Goal: Information Seeking & Learning: Find specific fact

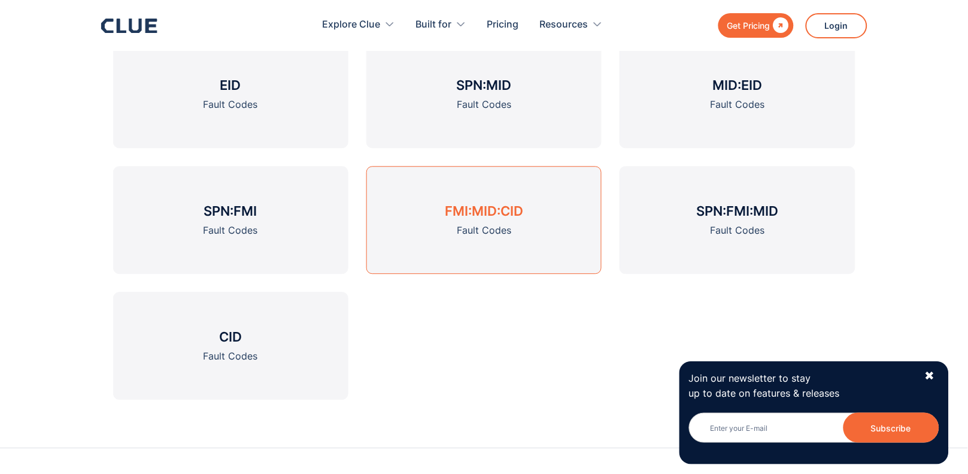
scroll to position [1649, 0]
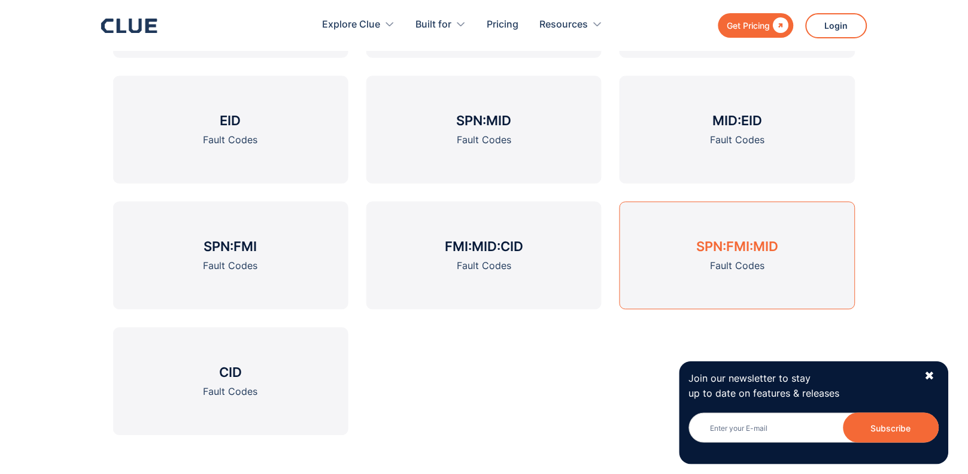
click at [718, 237] on h3 "SPN:FMI:MID" at bounding box center [737, 246] width 82 height 18
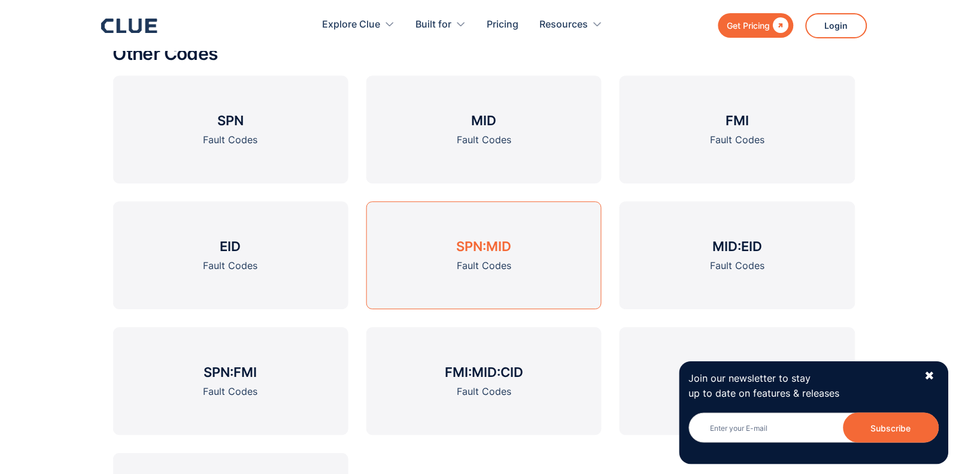
scroll to position [1765, 0]
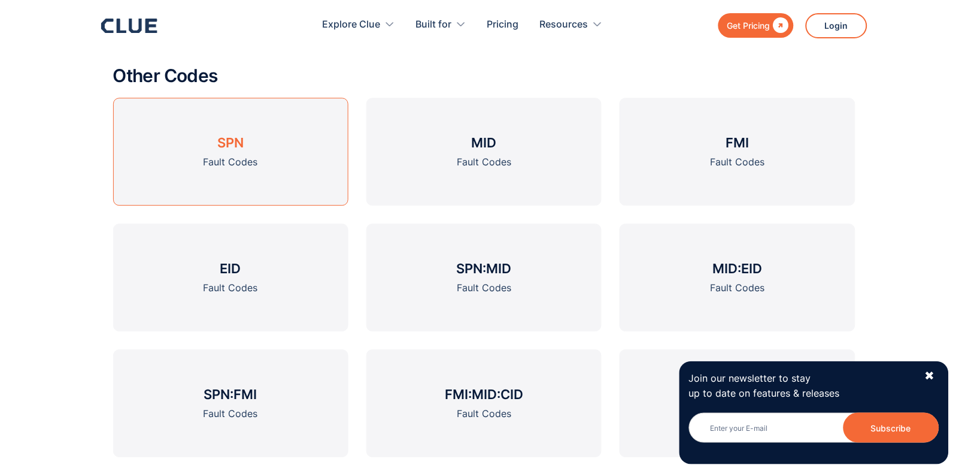
click at [254, 157] on div "Fault Codes" at bounding box center [231, 161] width 54 height 15
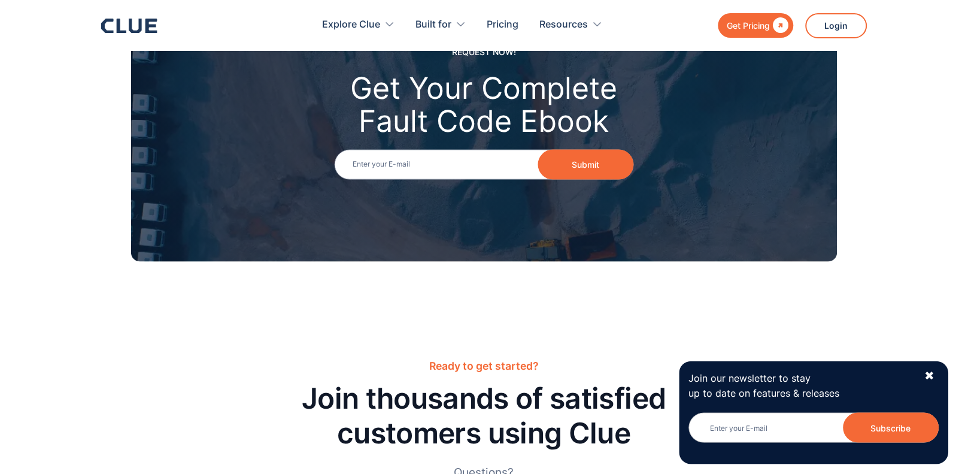
scroll to position [1765, 0]
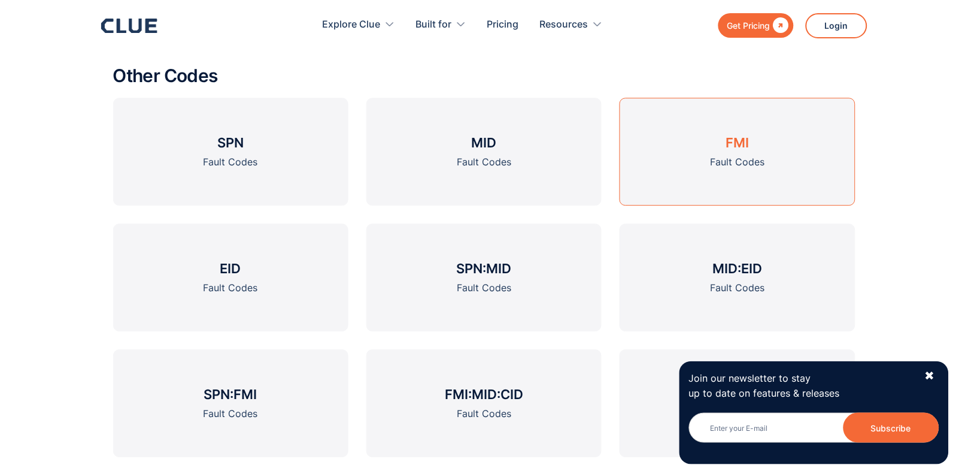
click at [752, 154] on div "Fault Codes" at bounding box center [737, 161] width 54 height 15
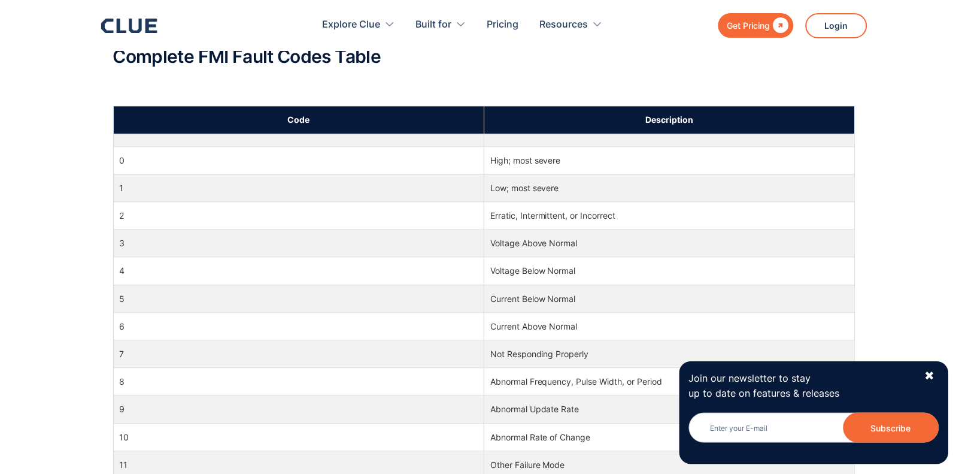
scroll to position [693, 0]
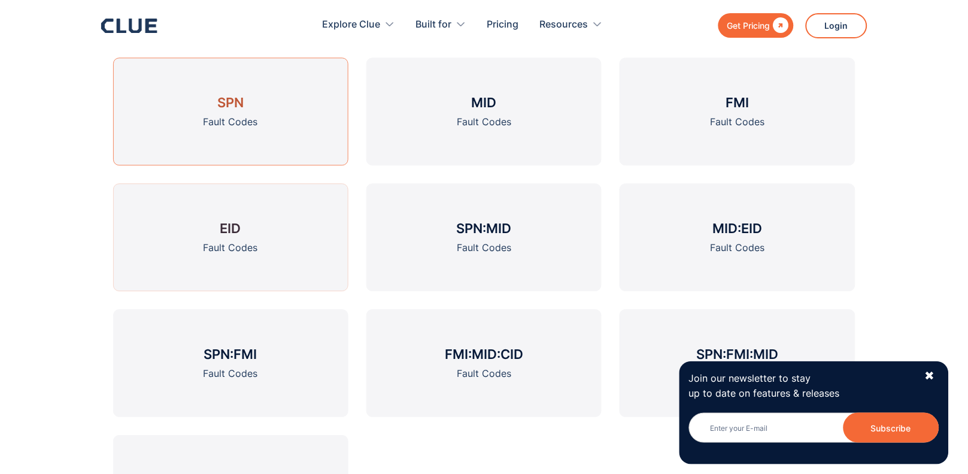
scroll to position [1827, 0]
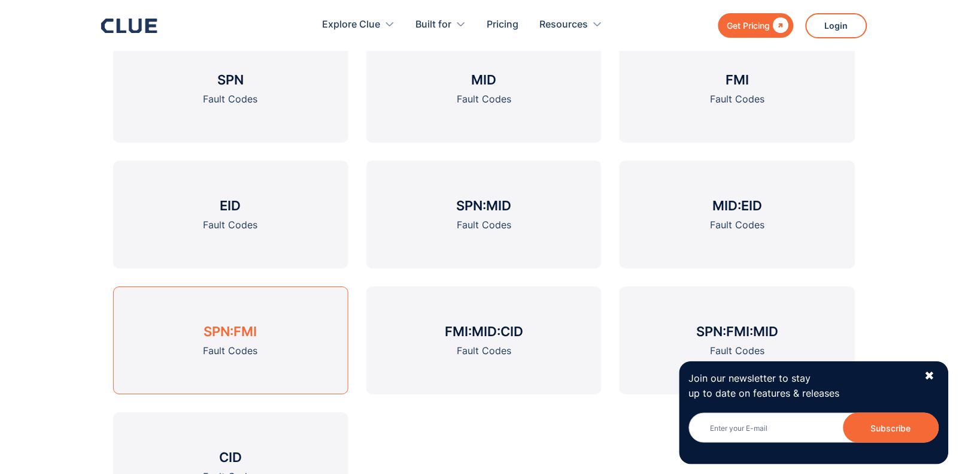
click at [240, 343] on div "Fault Codes" at bounding box center [231, 350] width 54 height 15
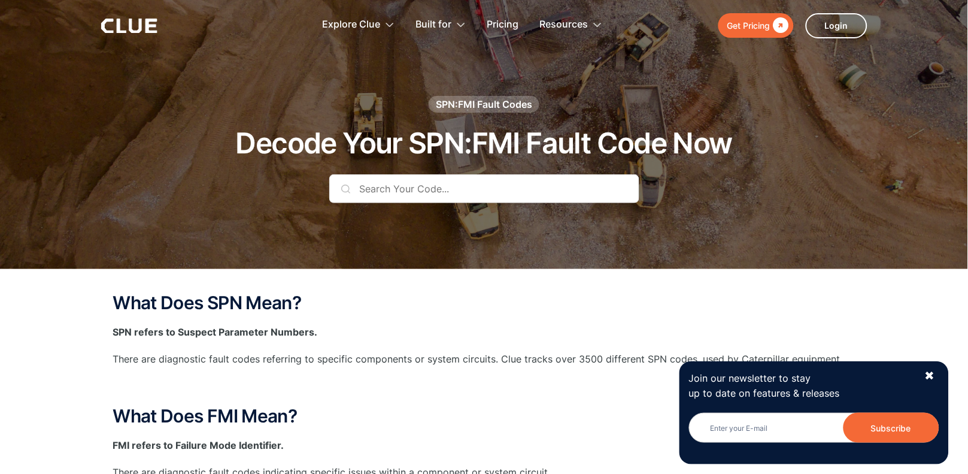
click at [477, 187] on input "text" at bounding box center [484, 188] width 310 height 29
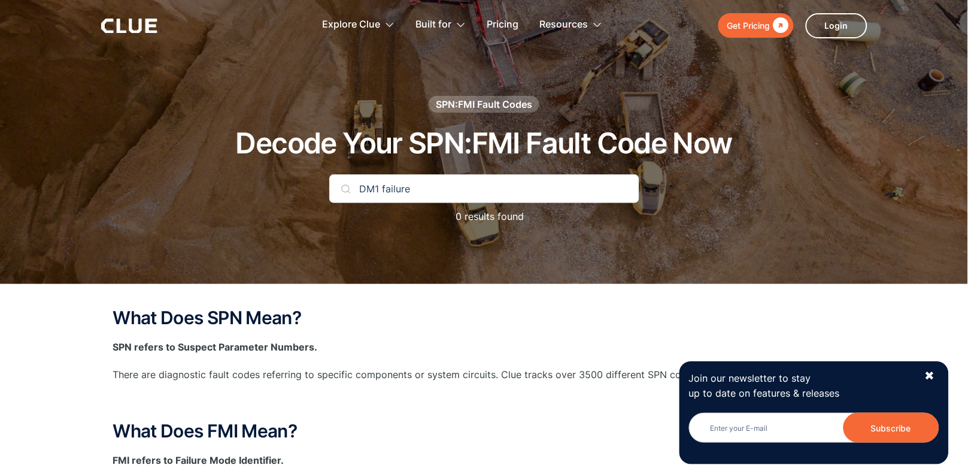
click at [345, 188] on img at bounding box center [346, 189] width 10 height 10
click at [417, 187] on input "DM1 failure" at bounding box center [484, 188] width 310 height 29
type input "D"
click at [344, 189] on img at bounding box center [346, 189] width 10 height 10
click at [376, 190] on input "spn515 fmi8" at bounding box center [484, 188] width 310 height 29
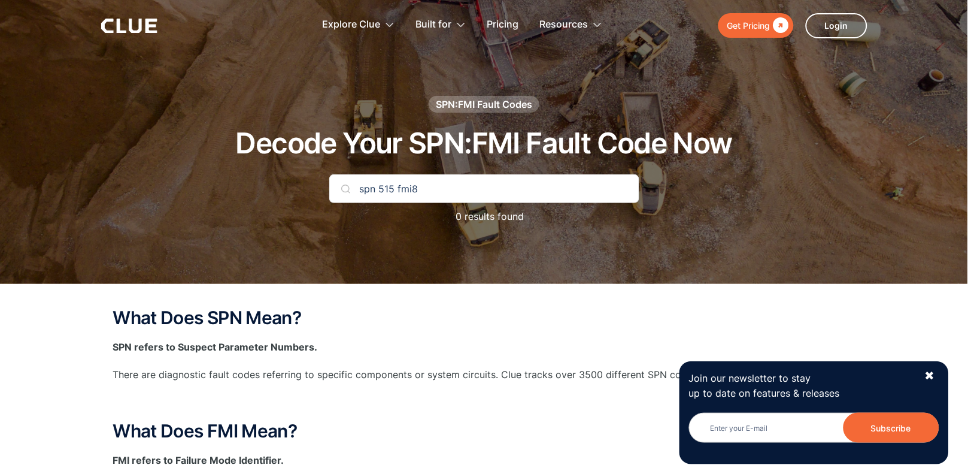
click at [412, 189] on input "spn 515 fmi8" at bounding box center [484, 188] width 310 height 29
type input "spn 515 fmi 8"
click at [344, 189] on img at bounding box center [346, 189] width 10 height 10
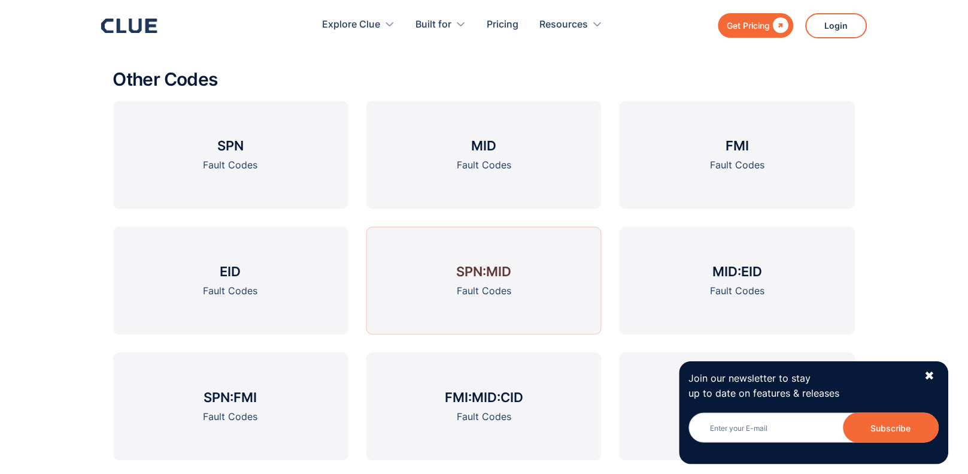
scroll to position [1575, 0]
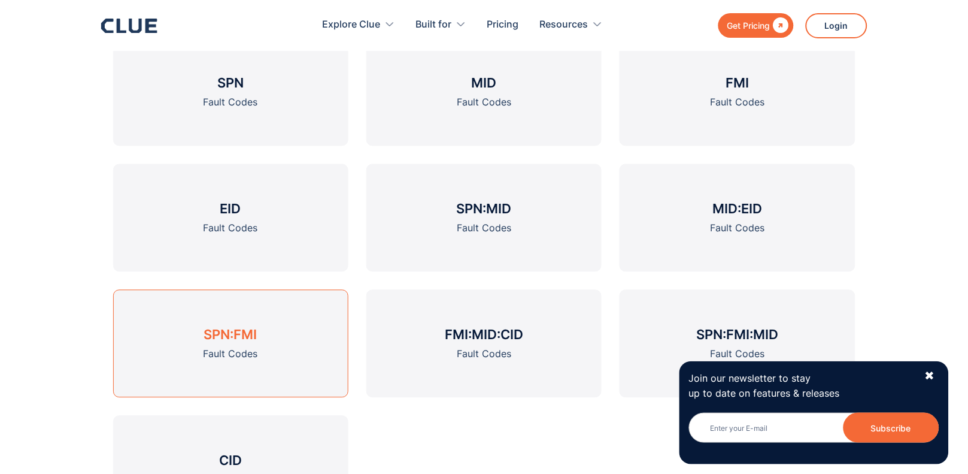
click at [231, 332] on h3 "SPN:FMI" at bounding box center [230, 335] width 53 height 18
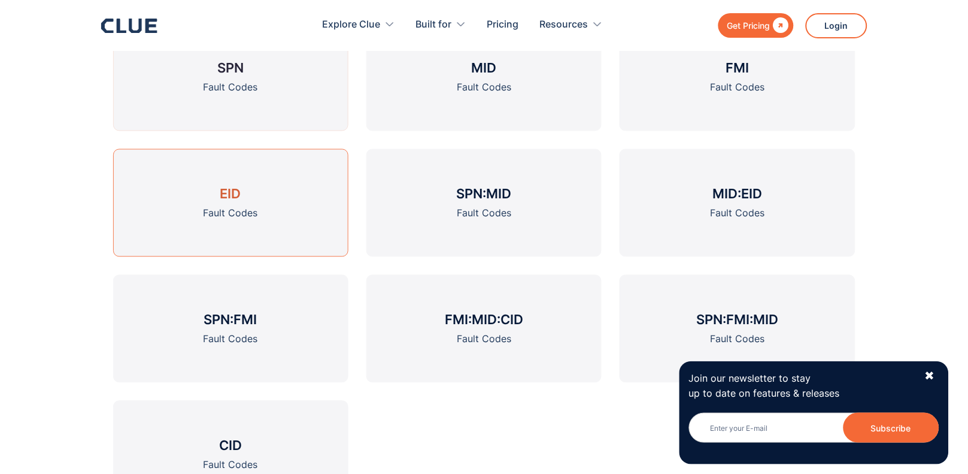
scroll to position [1638, 0]
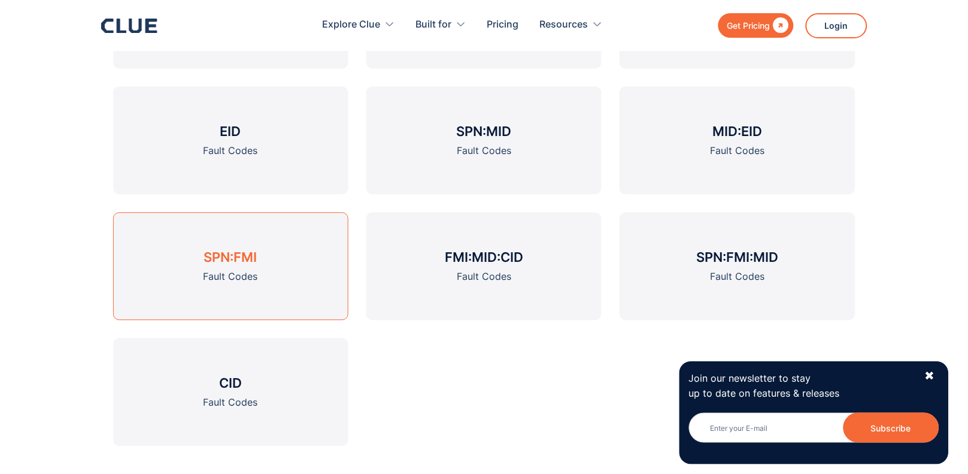
click at [228, 254] on h3 "SPN:FMI" at bounding box center [230, 257] width 53 height 18
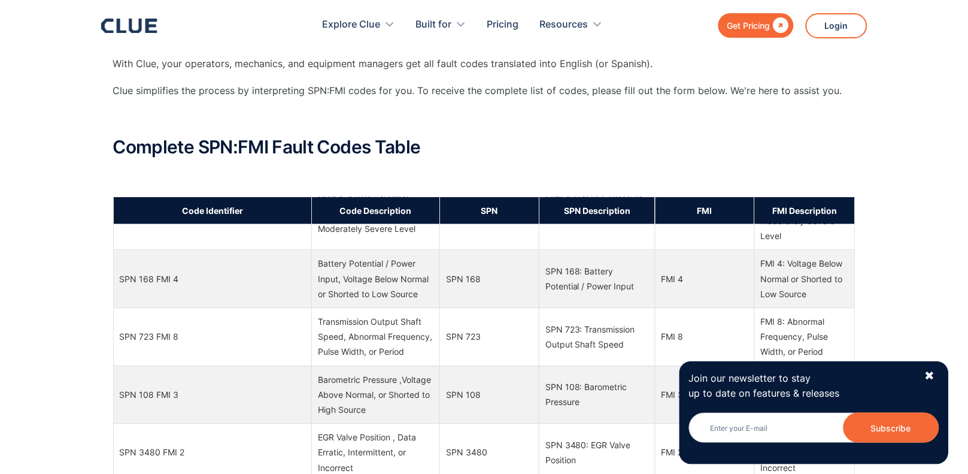
scroll to position [2647, 0]
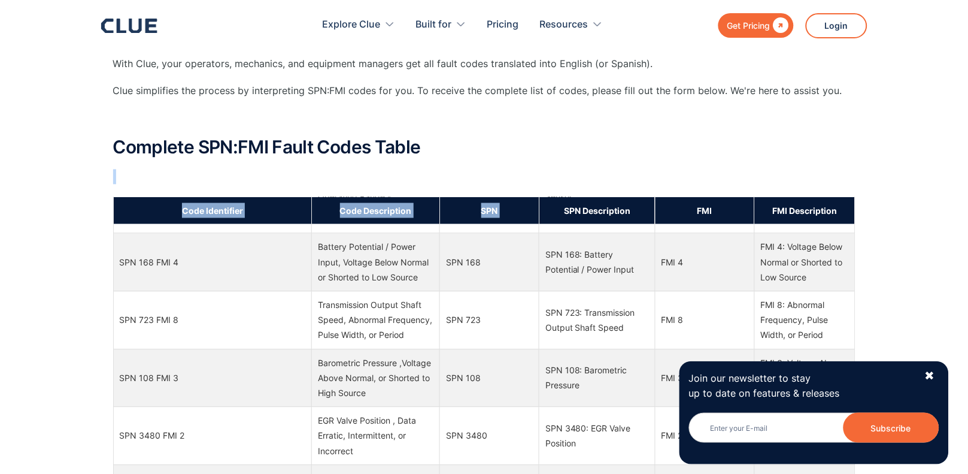
drag, startPoint x: 547, startPoint y: 205, endPoint x: 544, endPoint y: 145, distance: 59.9
click at [544, 145] on div "What Does SPN Mean? SPN refers to Suspect Parameter Numbers. There are diagnost…" at bounding box center [484, 390] width 742 height 1226
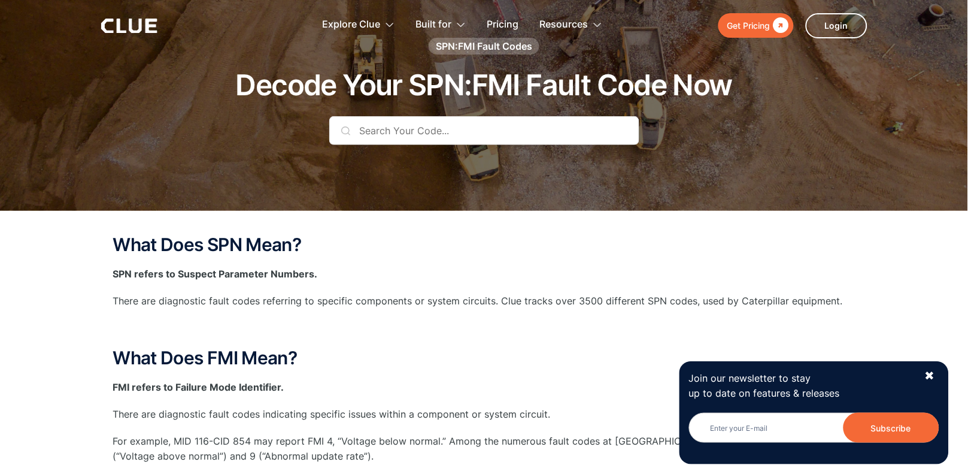
scroll to position [0, 0]
